Goal: Check status: Check status

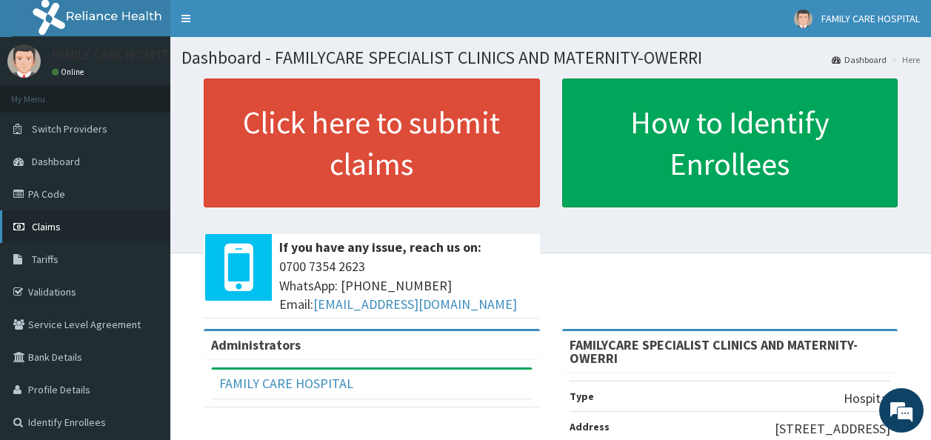
click at [54, 224] on span "Claims" at bounding box center [46, 226] width 29 height 13
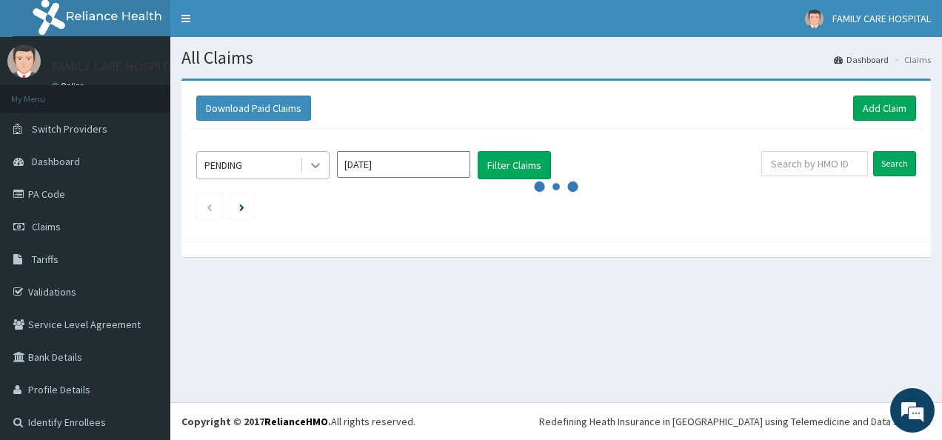
click at [318, 167] on icon at bounding box center [315, 165] width 15 height 15
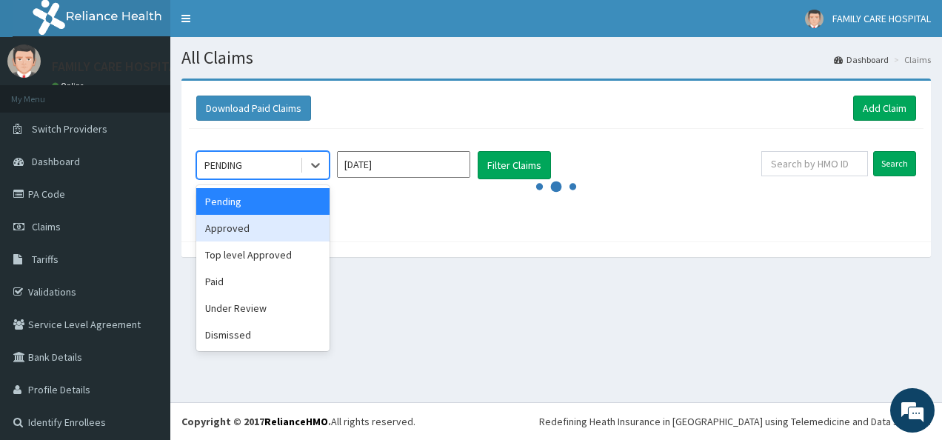
click at [295, 226] on div "Approved" at bounding box center [262, 228] width 133 height 27
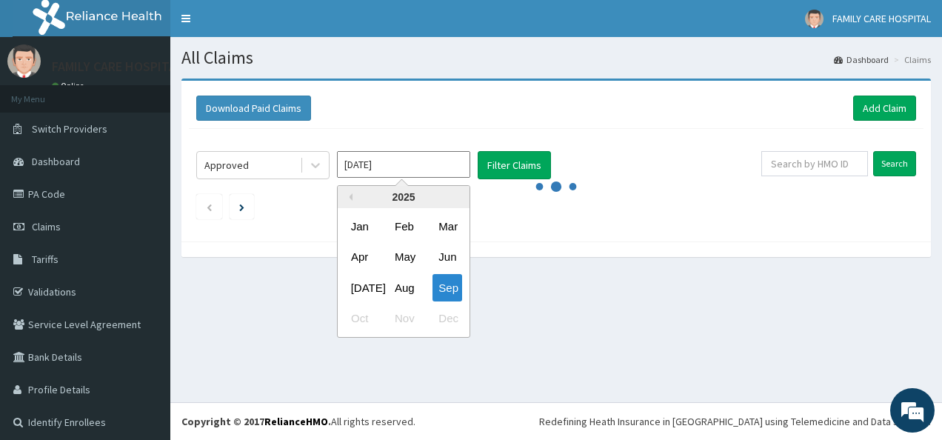
click at [453, 159] on input "Sep 2025" at bounding box center [403, 164] width 133 height 27
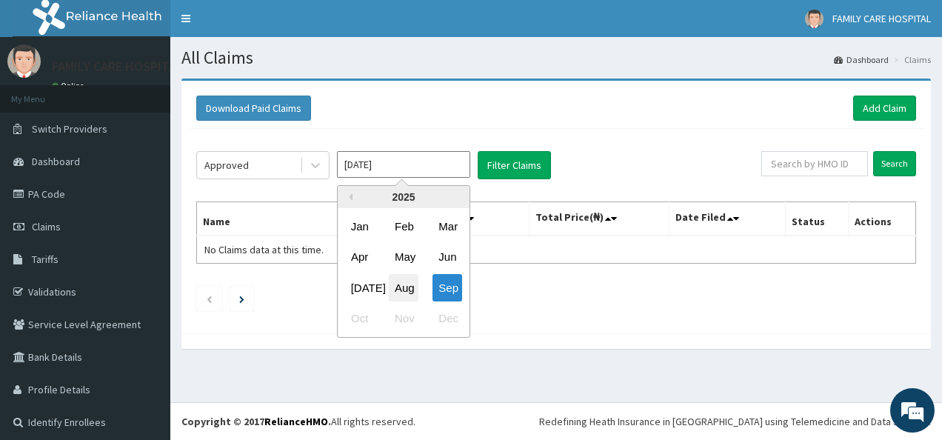
click at [404, 284] on div "Aug" at bounding box center [404, 287] width 30 height 27
type input "Aug 2025"
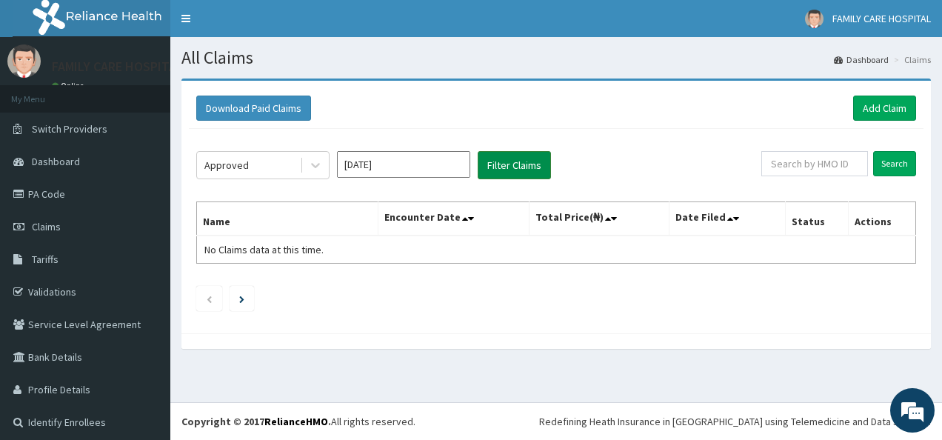
click at [512, 158] on button "Filter Claims" at bounding box center [514, 165] width 73 height 28
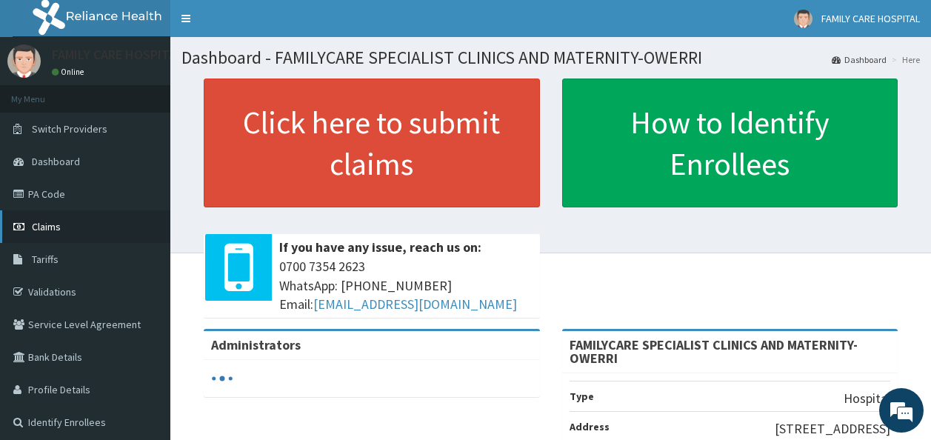
click at [43, 221] on span "Claims" at bounding box center [46, 226] width 29 height 13
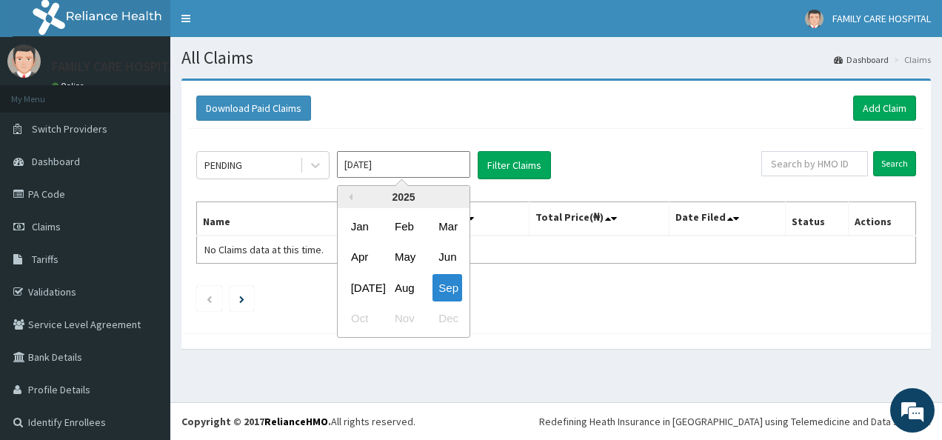
click at [443, 167] on input "Sep 2025" at bounding box center [403, 164] width 133 height 27
click at [407, 287] on div "Aug" at bounding box center [404, 287] width 30 height 27
type input "Aug 2025"
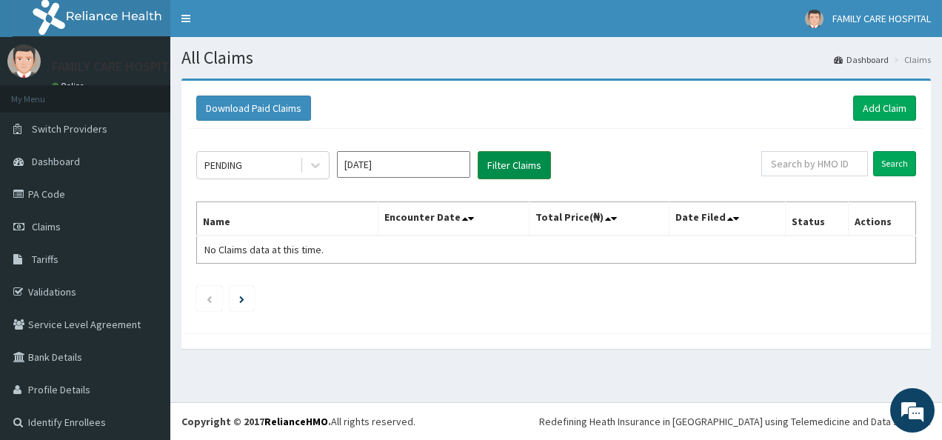
click at [528, 164] on button "Filter Claims" at bounding box center [514, 165] width 73 height 28
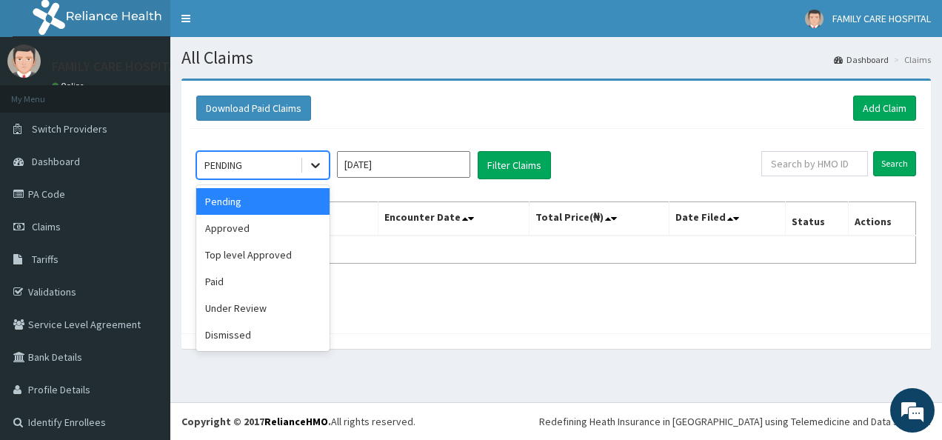
click at [313, 162] on icon at bounding box center [315, 165] width 15 height 15
click at [288, 221] on div "Approved" at bounding box center [262, 228] width 133 height 27
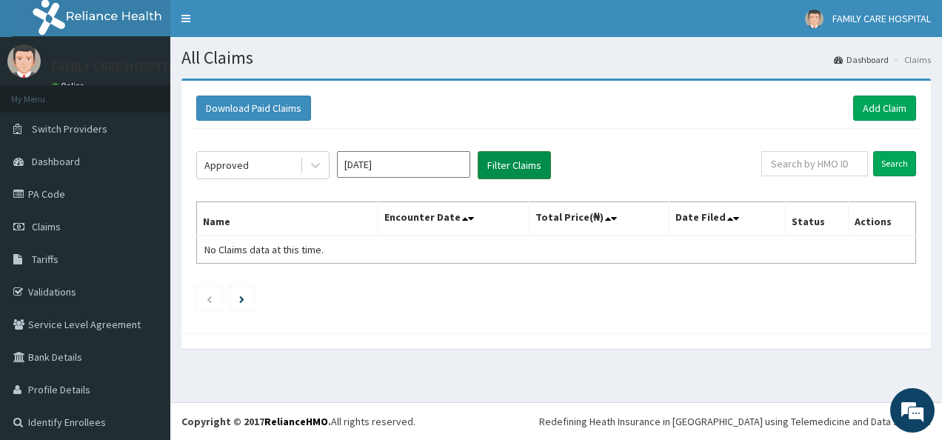
click at [504, 161] on button "Filter Claims" at bounding box center [514, 165] width 73 height 28
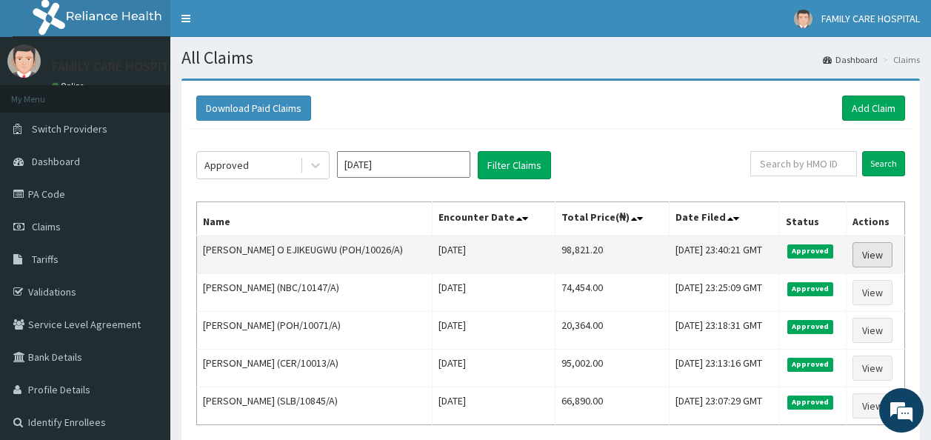
click at [878, 252] on link "View" at bounding box center [872, 254] width 40 height 25
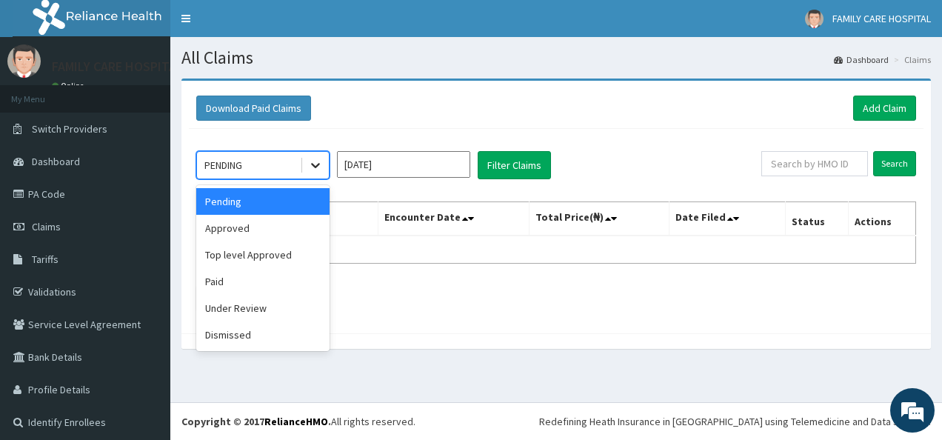
click at [316, 166] on icon at bounding box center [315, 166] width 9 height 5
click at [278, 305] on div "Under Review" at bounding box center [262, 308] width 133 height 27
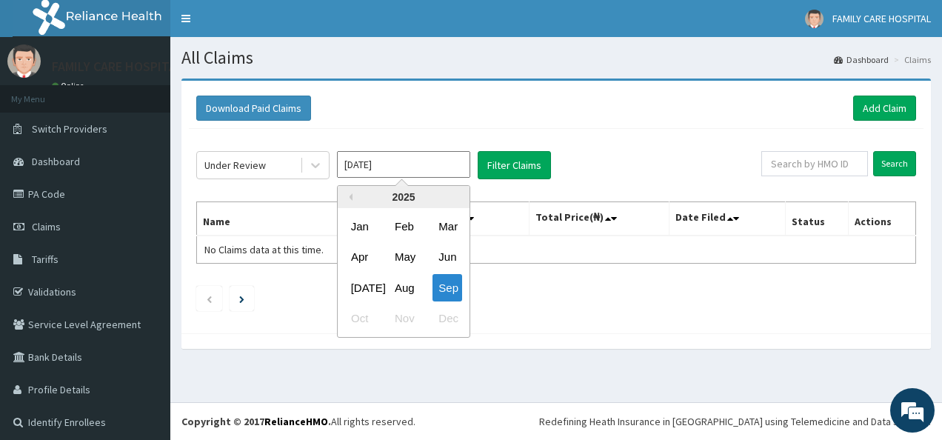
click at [458, 161] on input "[DATE]" at bounding box center [403, 164] width 133 height 27
click at [407, 284] on div "Aug" at bounding box center [404, 287] width 30 height 27
type input "[DATE]"
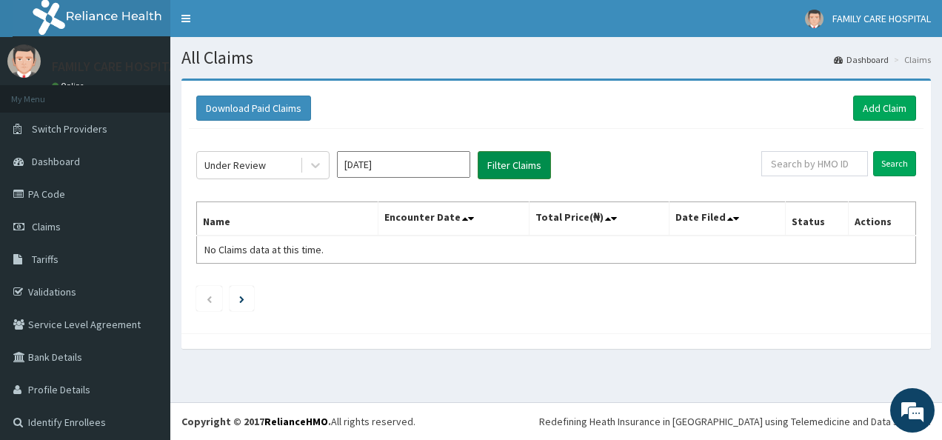
click at [509, 164] on button "Filter Claims" at bounding box center [514, 165] width 73 height 28
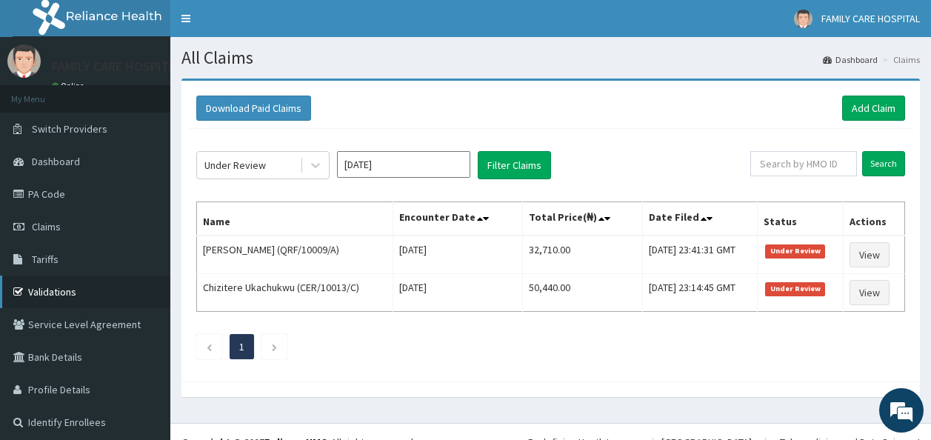
click at [47, 286] on link "Validations" at bounding box center [85, 291] width 170 height 33
